Goal: Task Accomplishment & Management: Complete application form

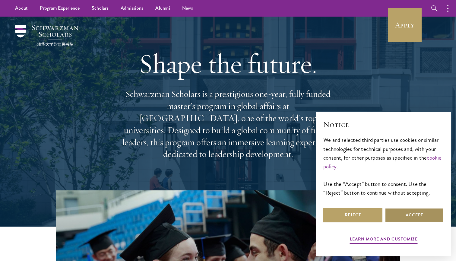
click at [241, 192] on button "Accept" at bounding box center [414, 215] width 59 height 14
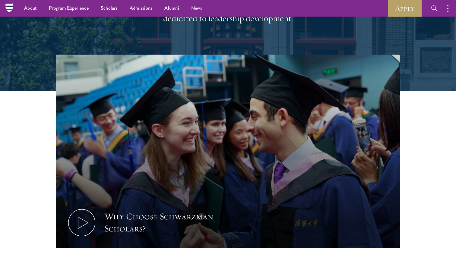
scroll to position [84, 0]
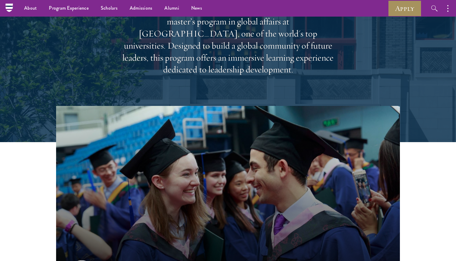
click at [241, 11] on link "Apply" at bounding box center [405, 8] width 34 height 17
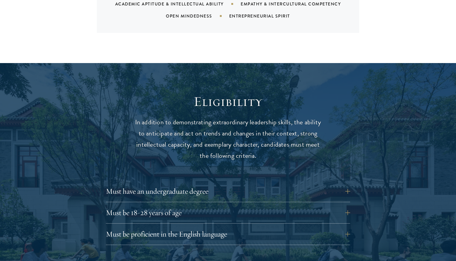
scroll to position [720, 0]
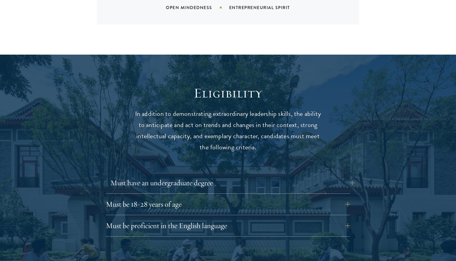
click at [199, 175] on button "Must have an undergraduate degree" at bounding box center [232, 182] width 244 height 14
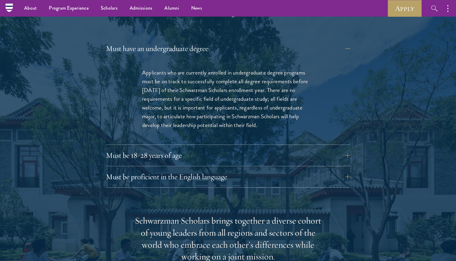
scroll to position [822, 0]
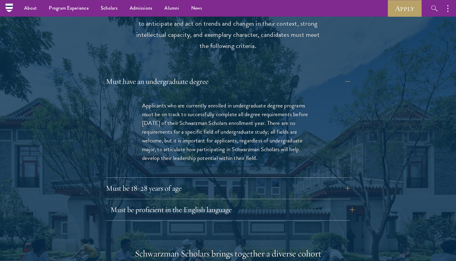
click at [191, 202] on button "Must be proficient in the English language" at bounding box center [232, 209] width 244 height 14
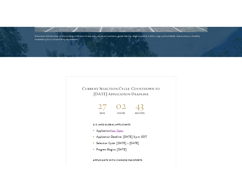
scroll to position [1429, 0]
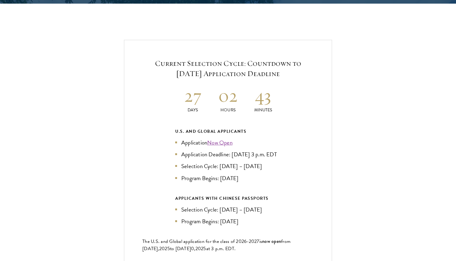
click at [218, 138] on link "Now Open" at bounding box center [219, 142] width 25 height 9
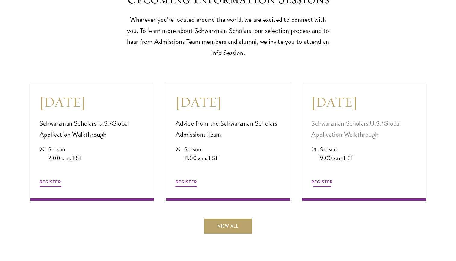
scroll to position [1772, 0]
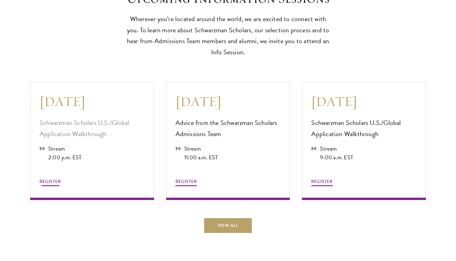
click at [66, 184] on div "August 21 Schwarzman Scholars U.S./Global Application Walkthrough Stream 2:00 p…" at bounding box center [92, 141] width 124 height 118
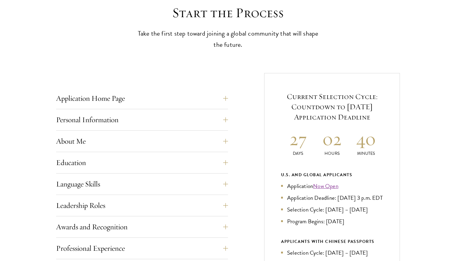
scroll to position [175, 0]
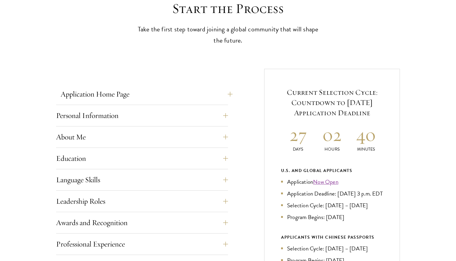
click at [220, 93] on button "Application Home Page" at bounding box center [147, 94] width 172 height 14
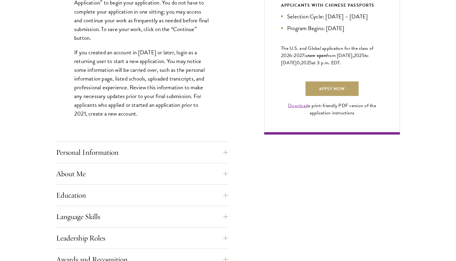
scroll to position [423, 0]
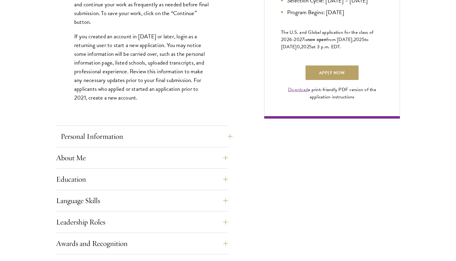
click at [174, 129] on button "Personal Information" at bounding box center [147, 136] width 172 height 14
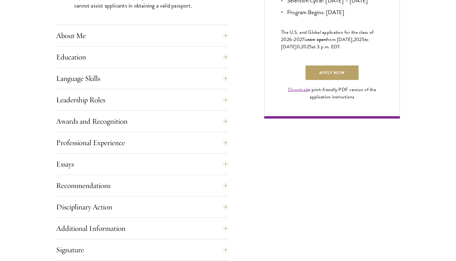
click at [181, 26] on div "Application Home Page The online application form must be completed in English.…" at bounding box center [142, 82] width 172 height 486
click at [179, 35] on button "About Me" at bounding box center [147, 35] width 172 height 14
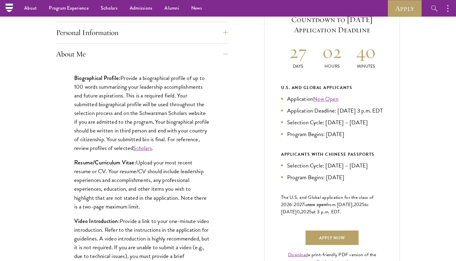
scroll to position [246, 0]
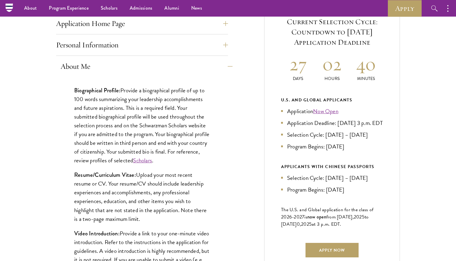
click at [169, 64] on button "About Me" at bounding box center [147, 66] width 172 height 14
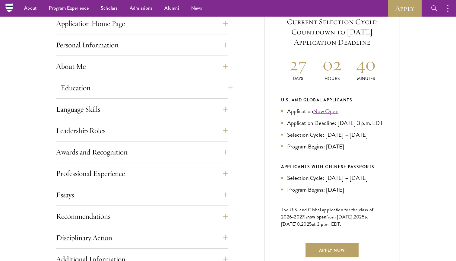
click at [159, 90] on button "Education" at bounding box center [147, 87] width 172 height 14
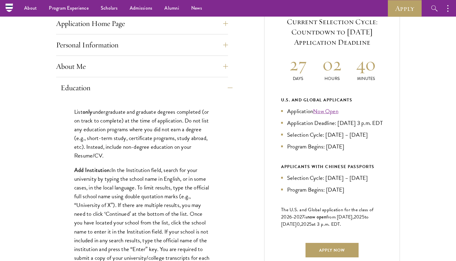
click at [159, 90] on button "Education" at bounding box center [147, 87] width 172 height 14
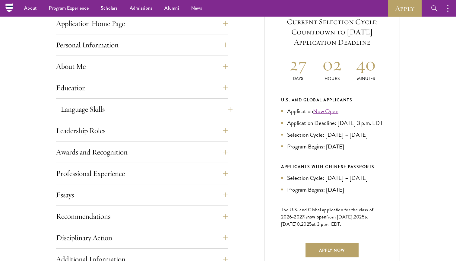
click at [155, 106] on button "Language Skills" at bounding box center [147, 109] width 172 height 14
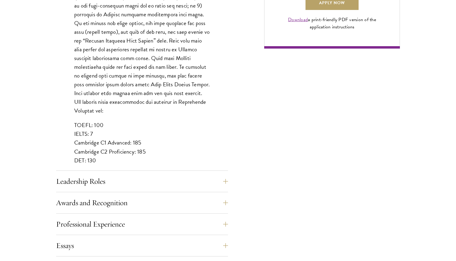
scroll to position [494, 0]
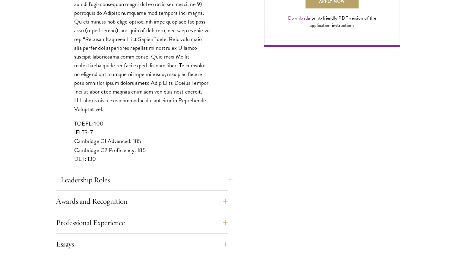
click at [135, 174] on button "Leadership Roles" at bounding box center [147, 179] width 172 height 14
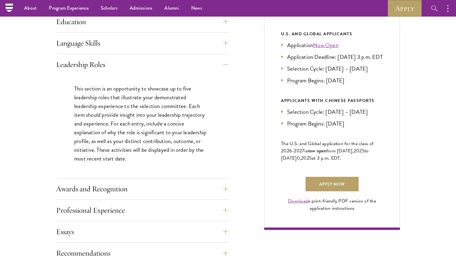
scroll to position [274, 0]
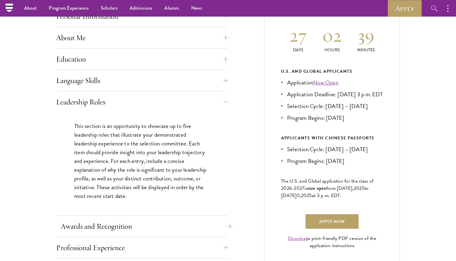
click at [135, 230] on button "Awards and Recognition" at bounding box center [147, 226] width 172 height 14
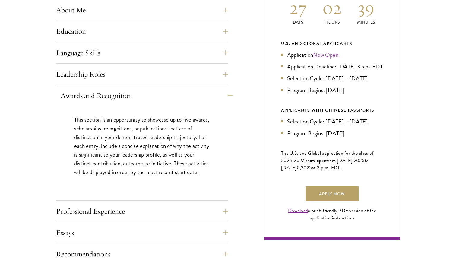
scroll to position [304, 0]
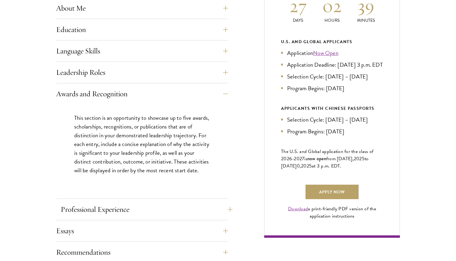
click at [126, 205] on button "Professional Experience" at bounding box center [147, 209] width 172 height 14
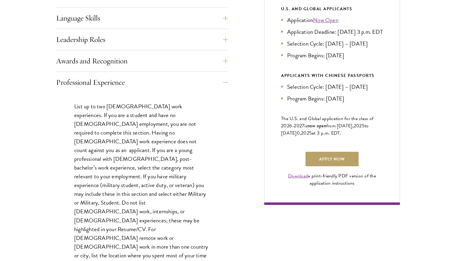
scroll to position [337, 0]
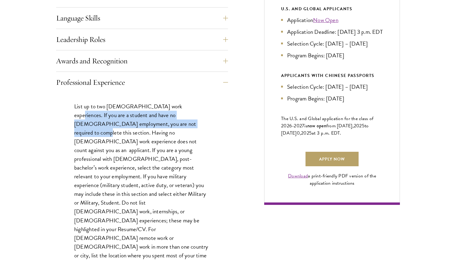
drag, startPoint x: 169, startPoint y: 104, endPoint x: 150, endPoint y: 124, distance: 27.5
click at [150, 124] on p "List up to two full-time work experiences. If you are a student and have no ful…" at bounding box center [142, 198] width 136 height 193
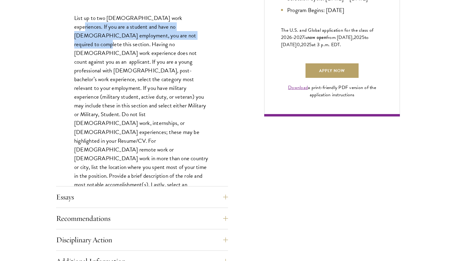
scroll to position [436, 0]
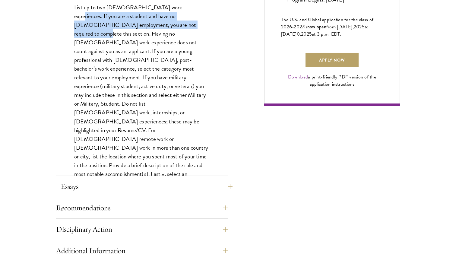
click at [123, 187] on button "Essays" at bounding box center [147, 186] width 172 height 14
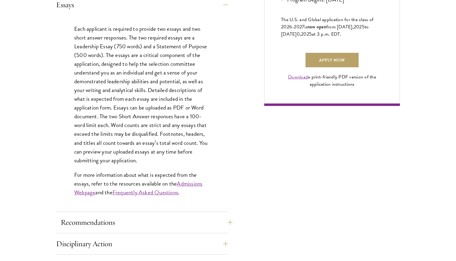
click at [115, 220] on button "Recommendations" at bounding box center [147, 222] width 172 height 14
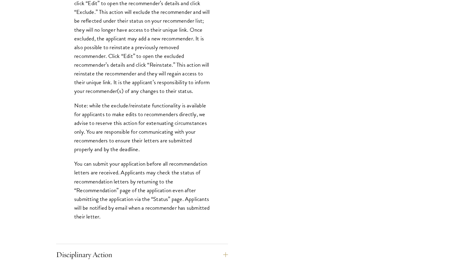
scroll to position [757, 0]
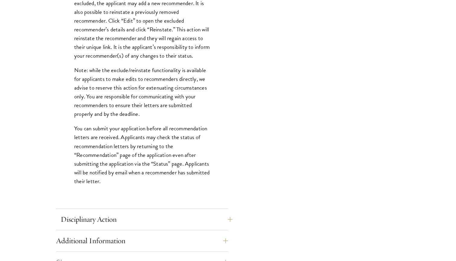
click at [115, 217] on button "Disciplinary Action" at bounding box center [147, 219] width 172 height 14
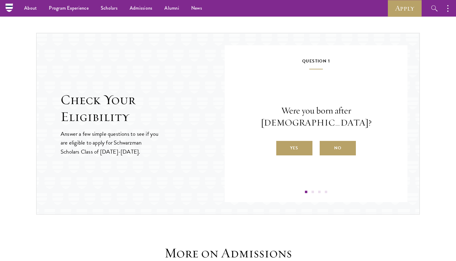
scroll to position [625, 0]
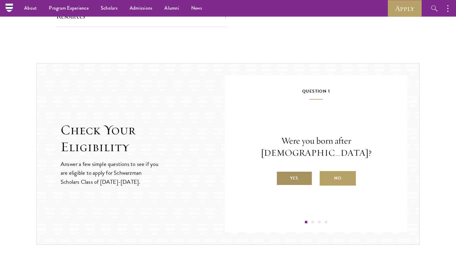
click at [303, 171] on label "Yes" at bounding box center [294, 178] width 36 height 14
click at [282, 172] on input "Yes" at bounding box center [278, 174] width 5 height 5
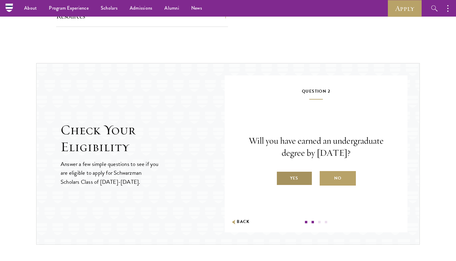
click at [298, 176] on label "Yes" at bounding box center [294, 178] width 36 height 14
click at [282, 176] on input "Yes" at bounding box center [278, 174] width 5 height 5
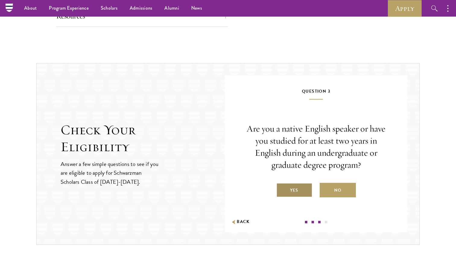
click at [300, 188] on label "Yes" at bounding box center [294, 190] width 36 height 14
click at [282, 188] on input "Yes" at bounding box center [278, 186] width 5 height 5
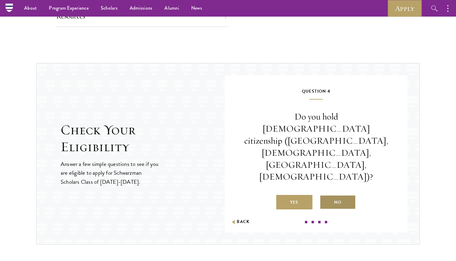
click at [334, 195] on label "No" at bounding box center [338, 202] width 36 height 14
click at [325, 196] on input "No" at bounding box center [322, 198] width 5 height 5
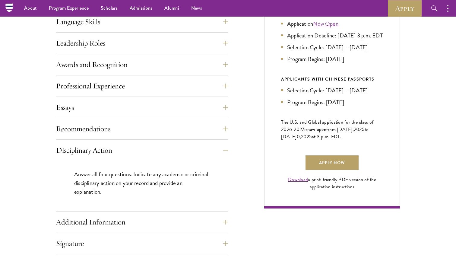
scroll to position [366, 0]
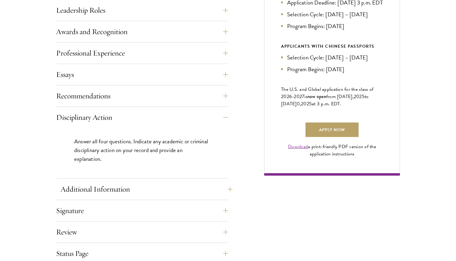
click at [171, 184] on button "Additional Information" at bounding box center [147, 189] width 172 height 14
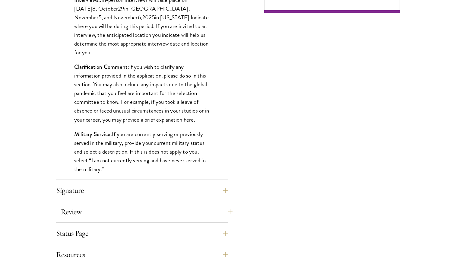
scroll to position [529, 0]
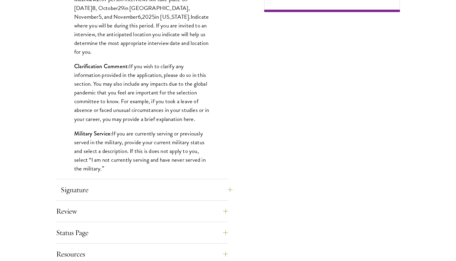
click at [168, 184] on button "Signature" at bounding box center [147, 189] width 172 height 14
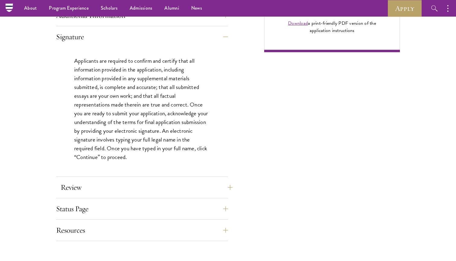
scroll to position [317, 0]
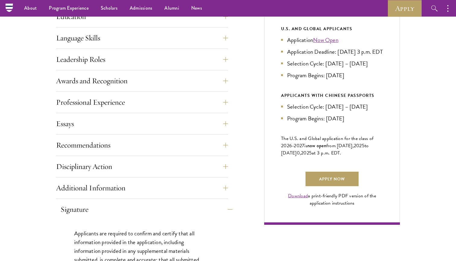
click at [161, 204] on button "Signature" at bounding box center [147, 209] width 172 height 14
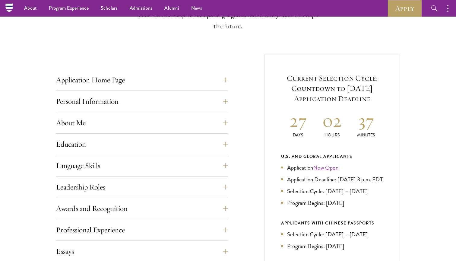
scroll to position [163, 0]
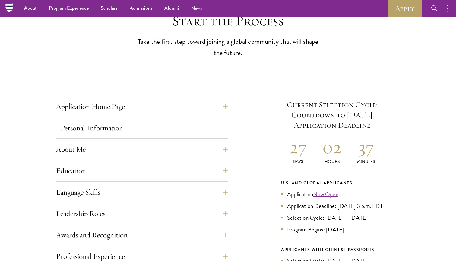
click at [178, 121] on button "Personal Information" at bounding box center [147, 128] width 172 height 14
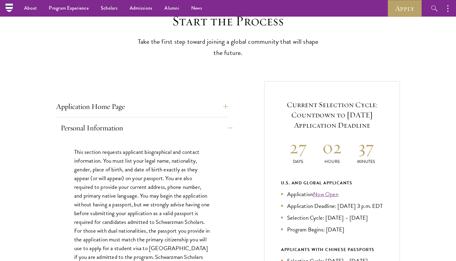
click at [177, 122] on button "Personal Information" at bounding box center [147, 128] width 172 height 14
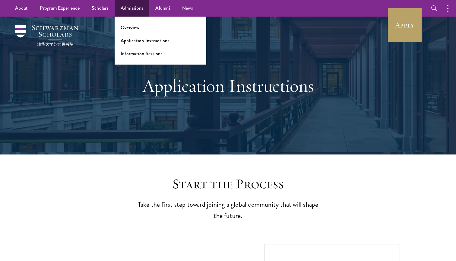
scroll to position [0, 0]
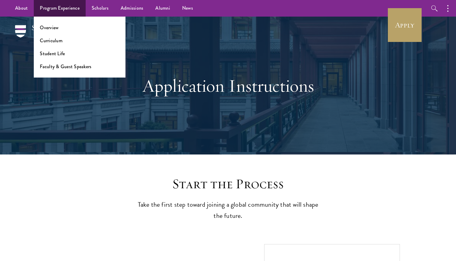
click at [64, 9] on link "Program Experience" at bounding box center [60, 8] width 52 height 17
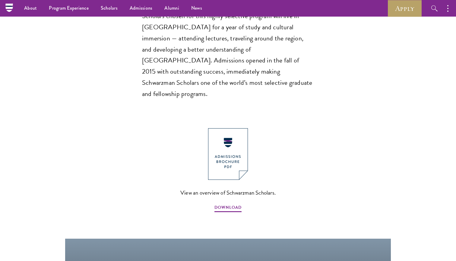
scroll to position [575, 0]
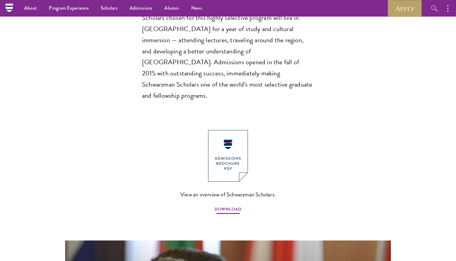
click at [222, 205] on span "DOWNLOAD" at bounding box center [227, 209] width 27 height 9
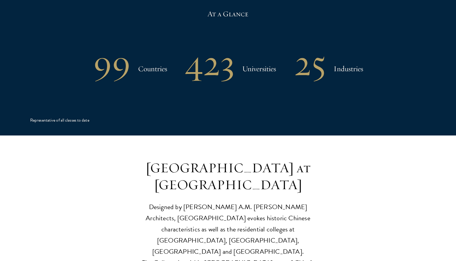
scroll to position [1293, 0]
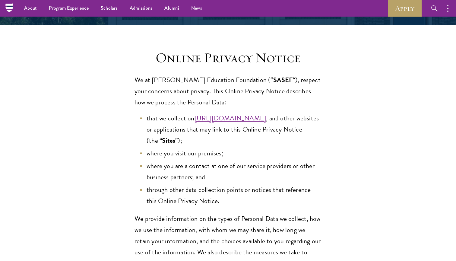
scroll to position [45, 0]
